Goal: Transaction & Acquisition: Obtain resource

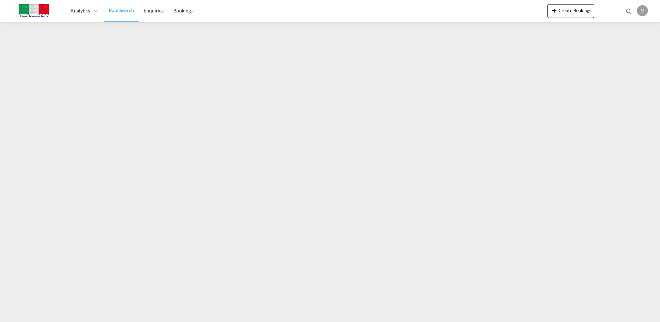
click at [118, 10] on span "Rate Search" at bounding box center [121, 10] width 25 height 6
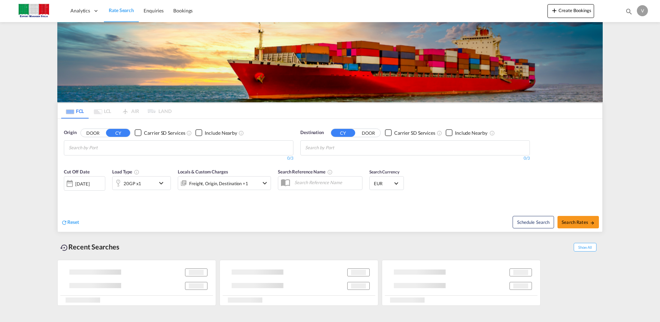
click at [94, 132] on button "DOOR" at bounding box center [93, 133] width 24 height 8
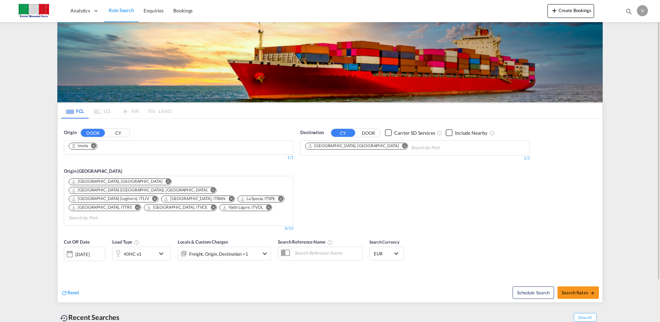
click at [166, 181] on md-icon "Remove" at bounding box center [168, 181] width 5 height 5
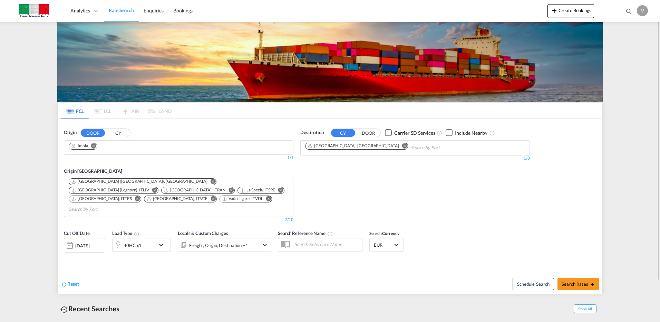
click at [211, 181] on md-icon "Remove" at bounding box center [213, 181] width 5 height 5
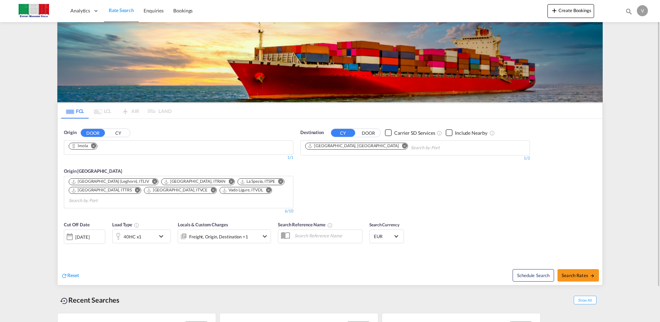
click at [152, 181] on md-icon "Remove" at bounding box center [154, 181] width 5 height 5
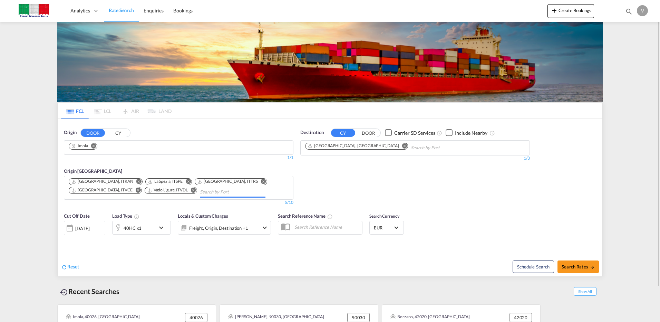
click at [136, 181] on md-icon "Remove" at bounding box center [138, 181] width 5 height 5
click at [184, 181] on md-icon "Remove" at bounding box center [186, 181] width 5 height 5
click at [185, 181] on md-icon "Remove" at bounding box center [187, 181] width 5 height 5
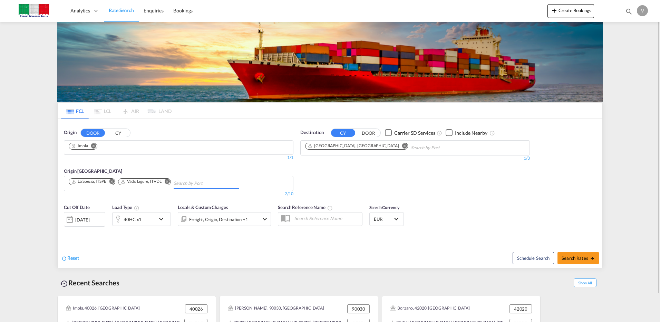
click at [169, 181] on md-icon "Remove" at bounding box center [167, 181] width 5 height 5
click at [572, 257] on span "Search Rates" at bounding box center [578, 258] width 33 height 6
type input "Imola to CNTAO / [DATE]"
